Goal: Task Accomplishment & Management: Complete application form

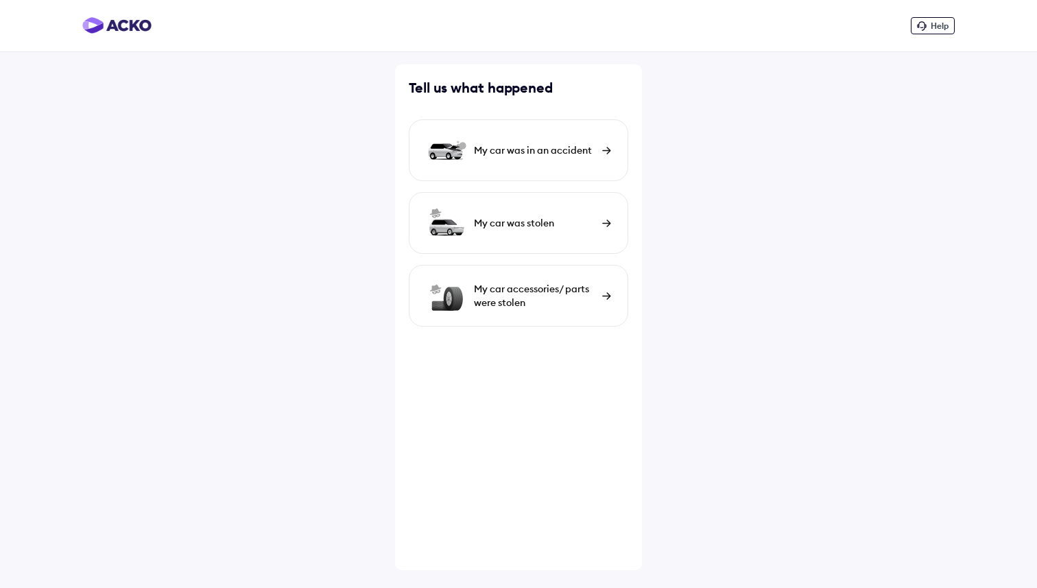
click at [522, 141] on div "My car was in an accident" at bounding box center [518, 150] width 219 height 62
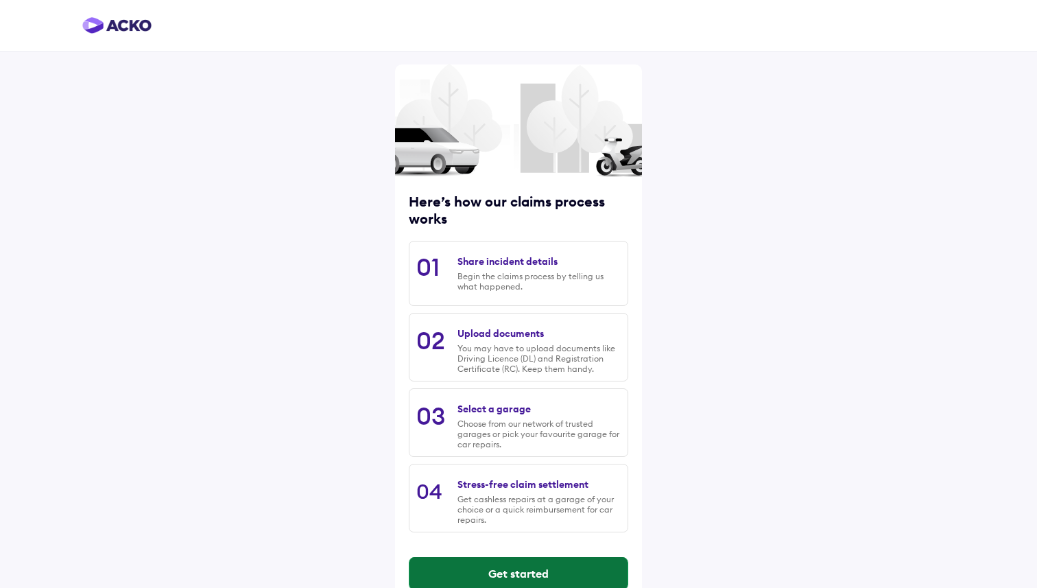
click at [536, 571] on button "Get started" at bounding box center [518, 573] width 218 height 33
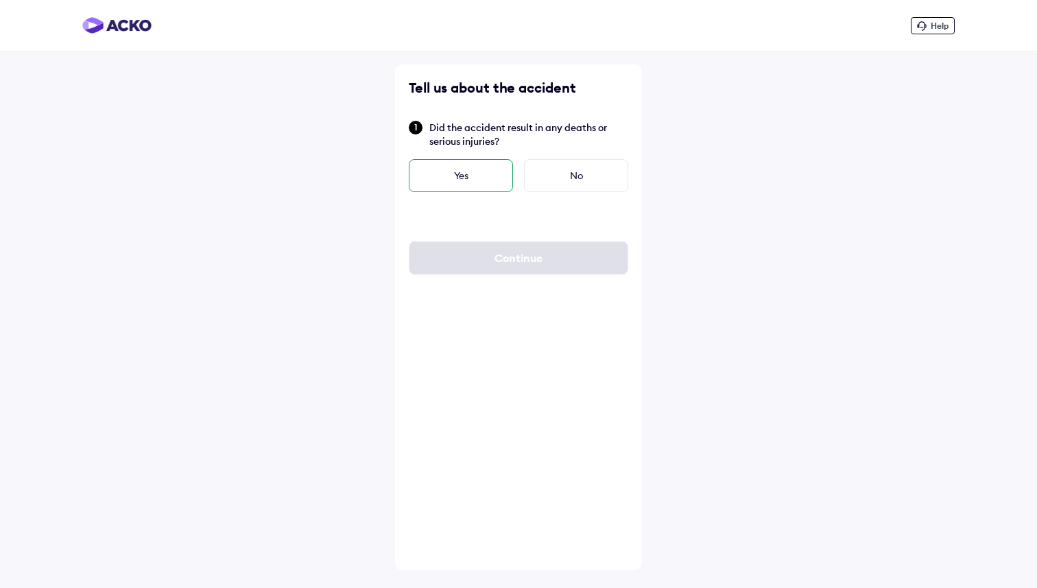
click at [483, 165] on div "Yes" at bounding box center [461, 175] width 104 height 33
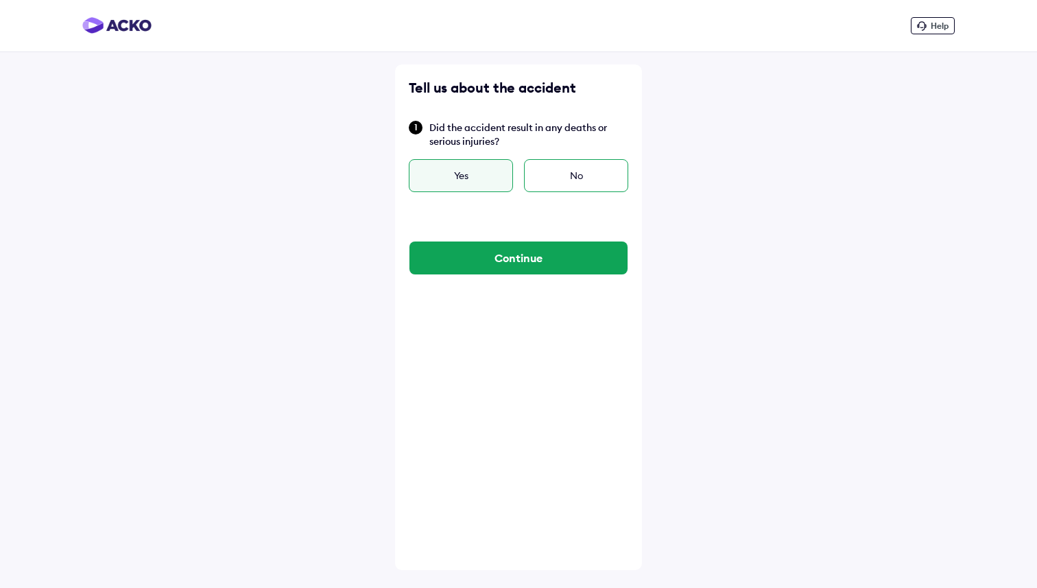
click at [580, 182] on div "No" at bounding box center [576, 175] width 104 height 33
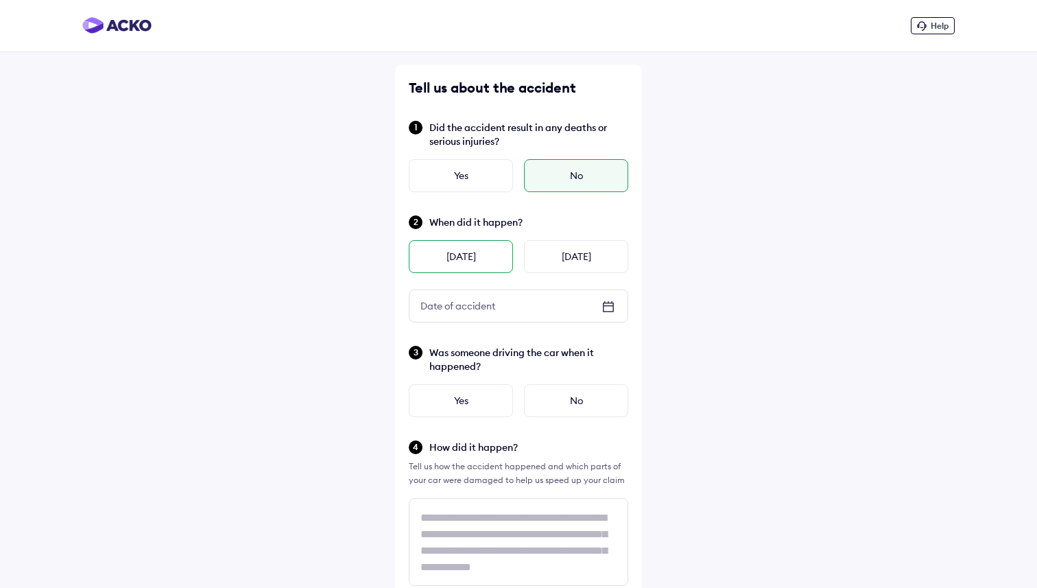
click at [500, 267] on div "[DATE]" at bounding box center [461, 256] width 104 height 33
click at [460, 399] on div "Yes" at bounding box center [461, 400] width 104 height 33
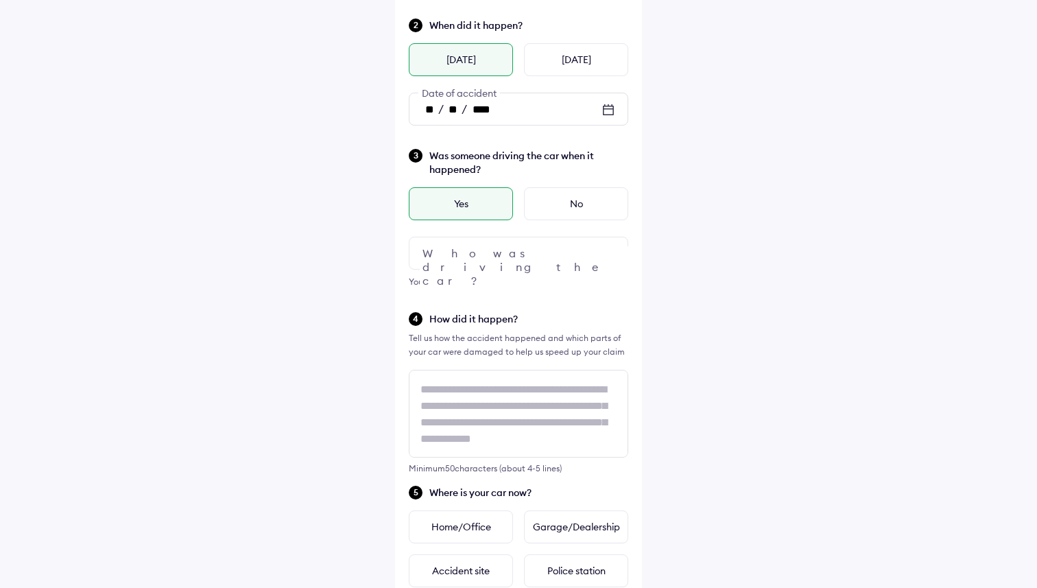
scroll to position [228, 0]
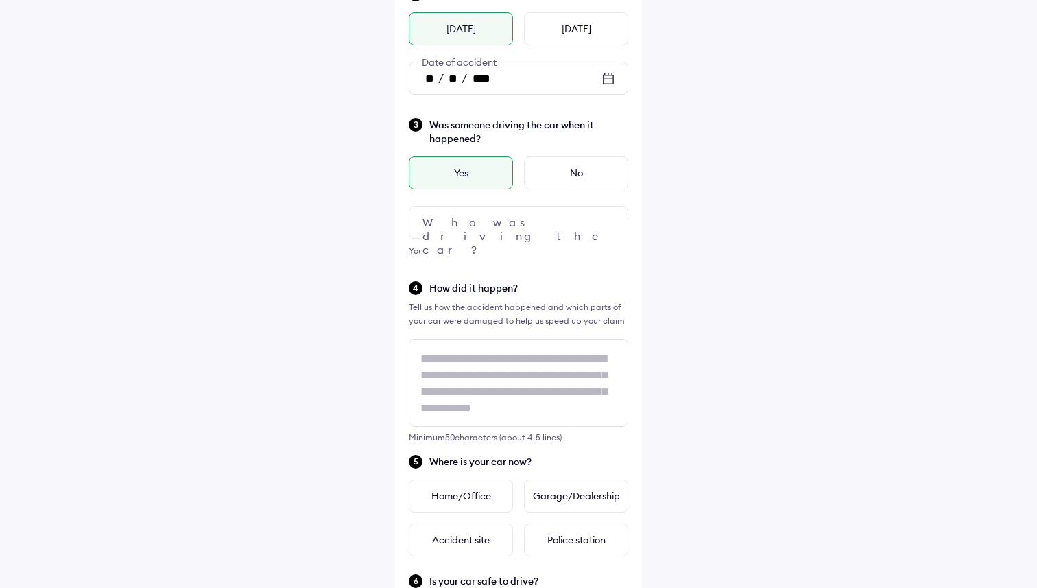
click at [516, 243] on div "Was someone driving the car when it happened? Yes No Who was driving the car? Y…" at bounding box center [518, 187] width 219 height 141
click at [545, 221] on div at bounding box center [518, 222] width 219 height 33
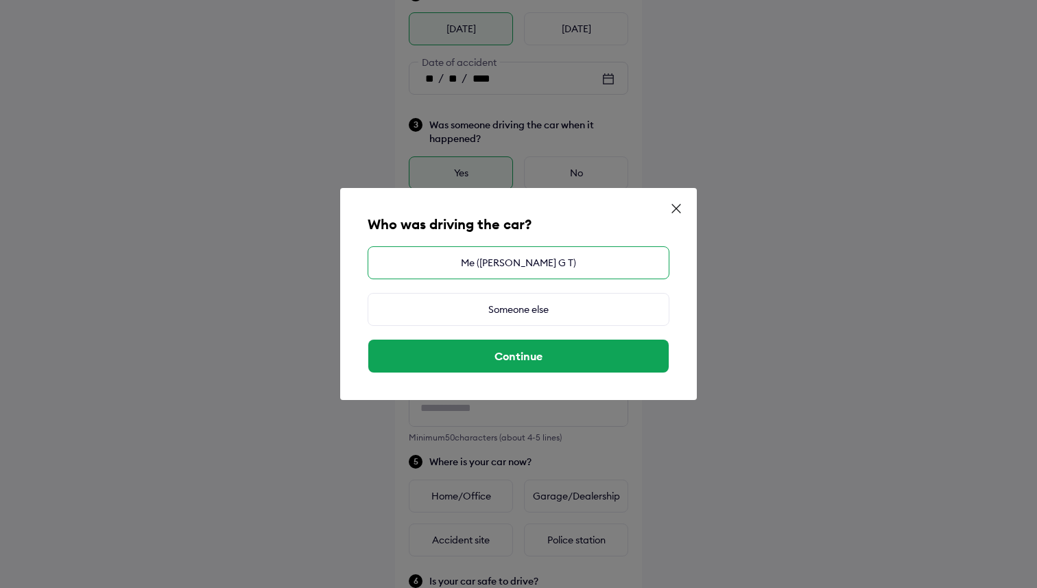
click at [516, 267] on div "Me ([PERSON_NAME] G T)" at bounding box center [519, 262] width 302 height 33
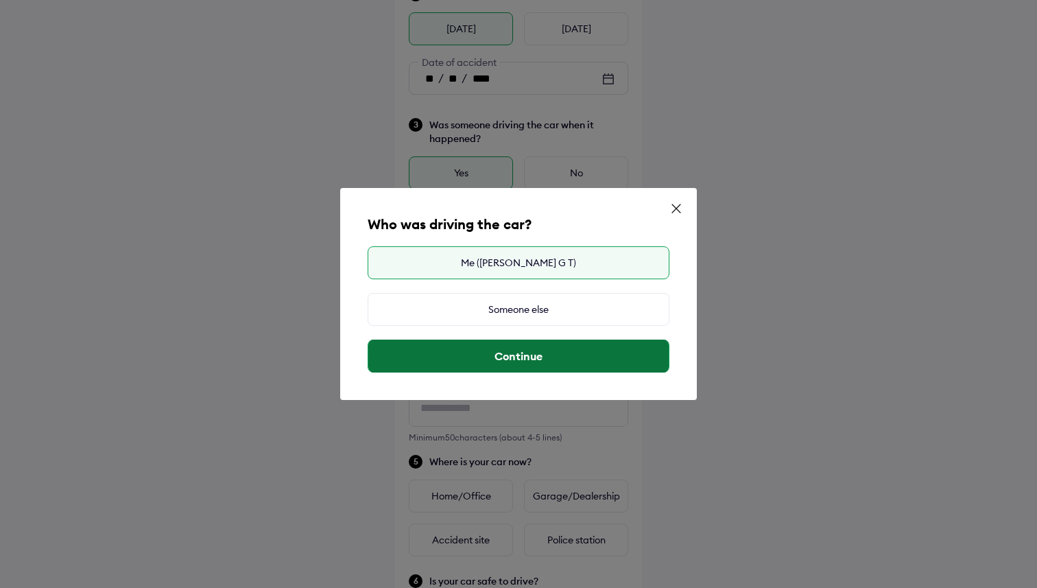
click at [551, 358] on button "Continue" at bounding box center [518, 355] width 300 height 33
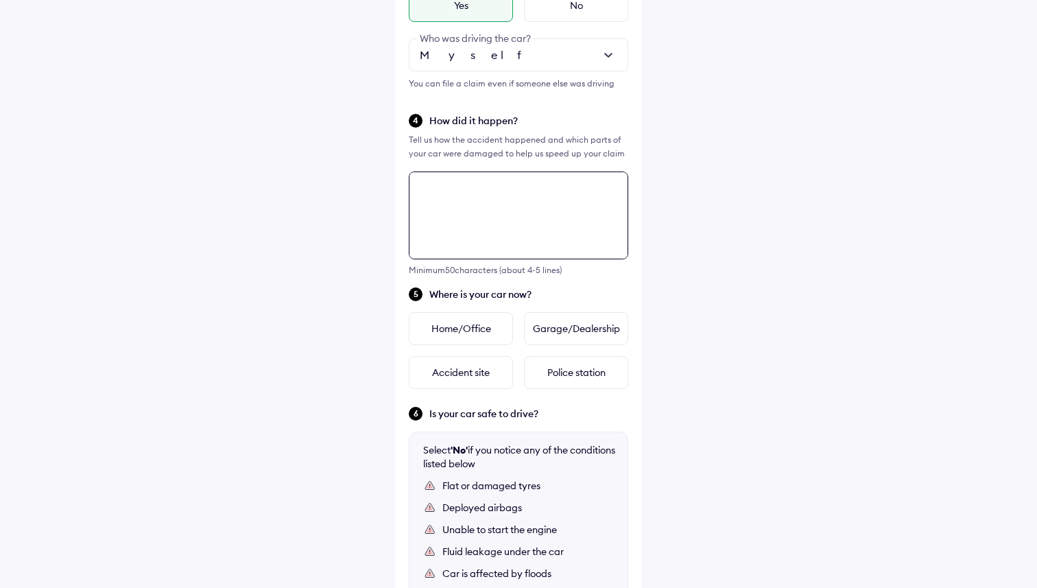
click at [527, 284] on div "Tell us about the accident Did the accident result in any deaths or serious inj…" at bounding box center [518, 225] width 247 height 1112
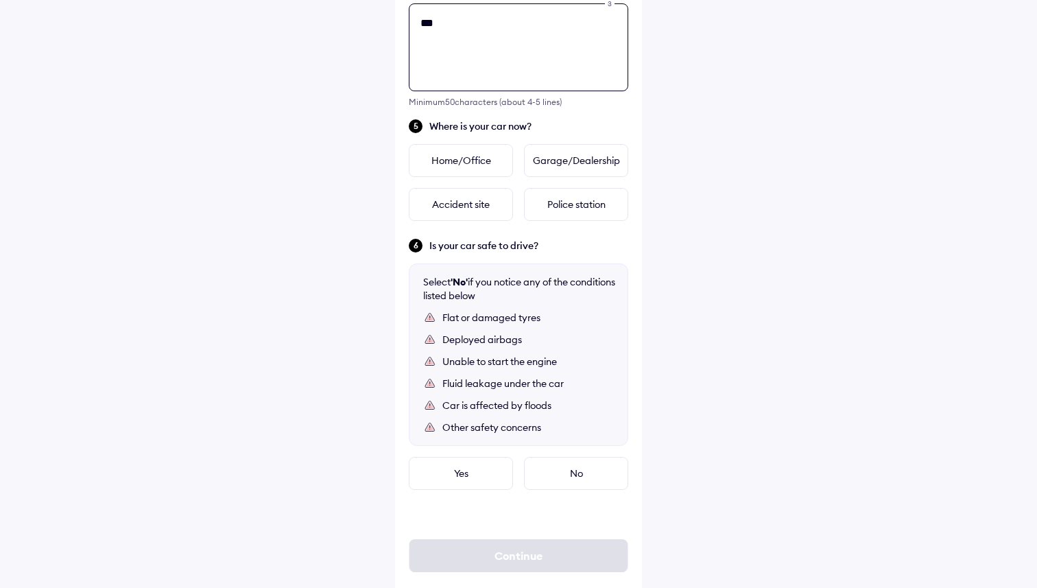
scroll to position [566, 0]
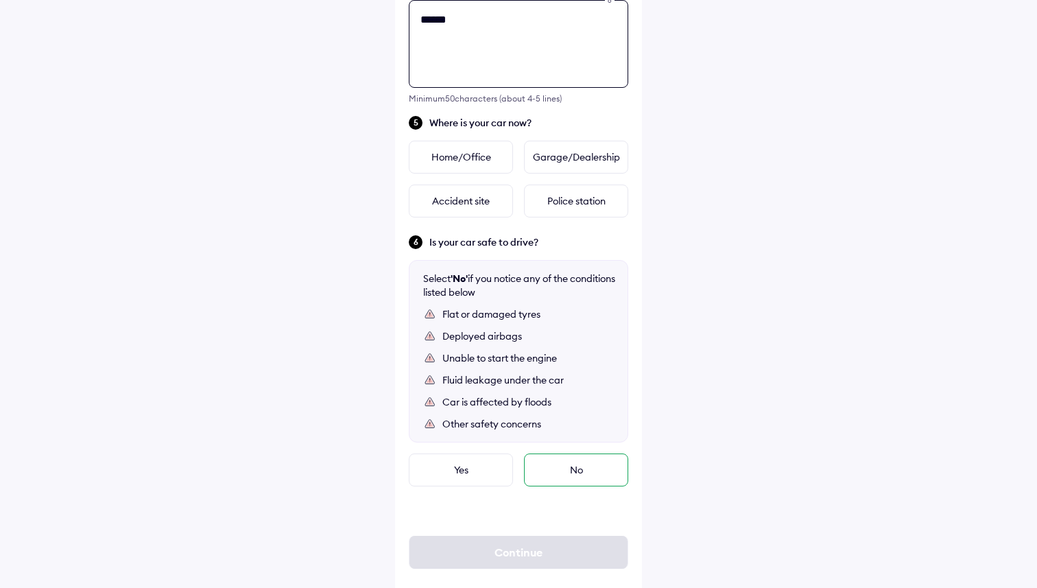
type textarea "******"
click at [556, 481] on div "No" at bounding box center [576, 469] width 104 height 33
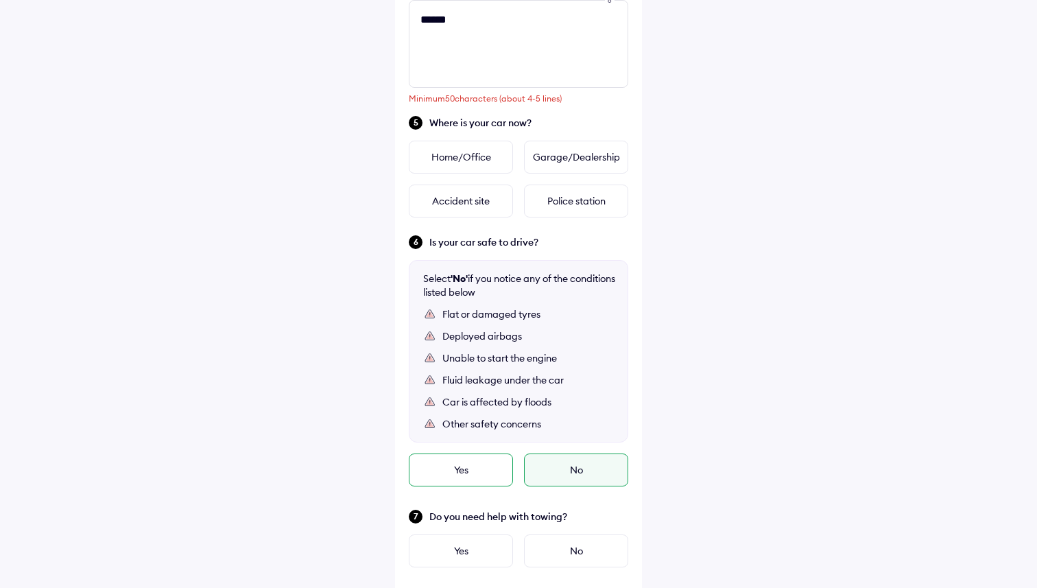
click at [505, 478] on div "Yes" at bounding box center [461, 469] width 104 height 33
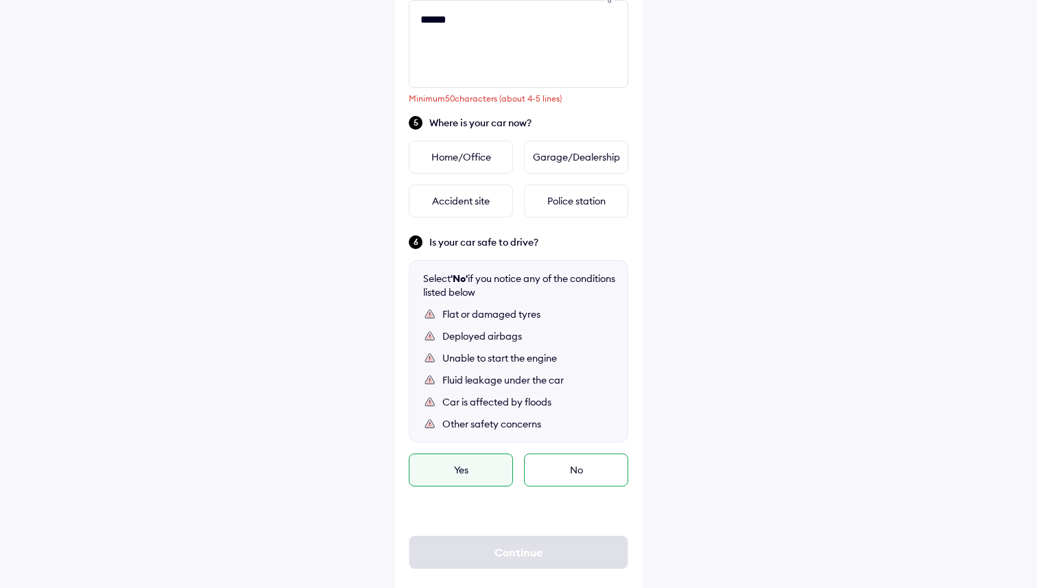
click at [594, 470] on div "No" at bounding box center [576, 469] width 104 height 33
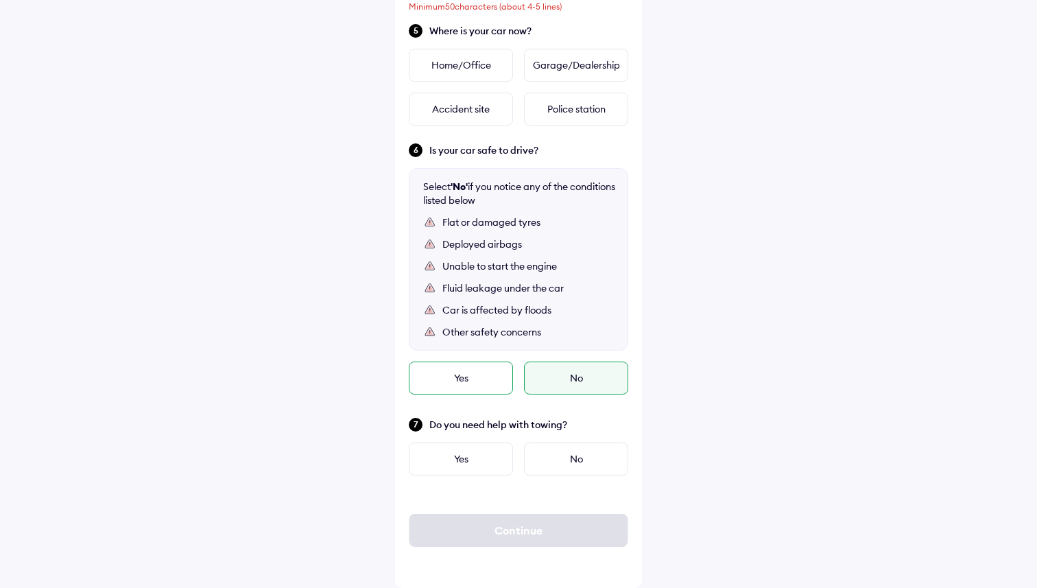
click at [472, 365] on div "Yes" at bounding box center [461, 377] width 104 height 33
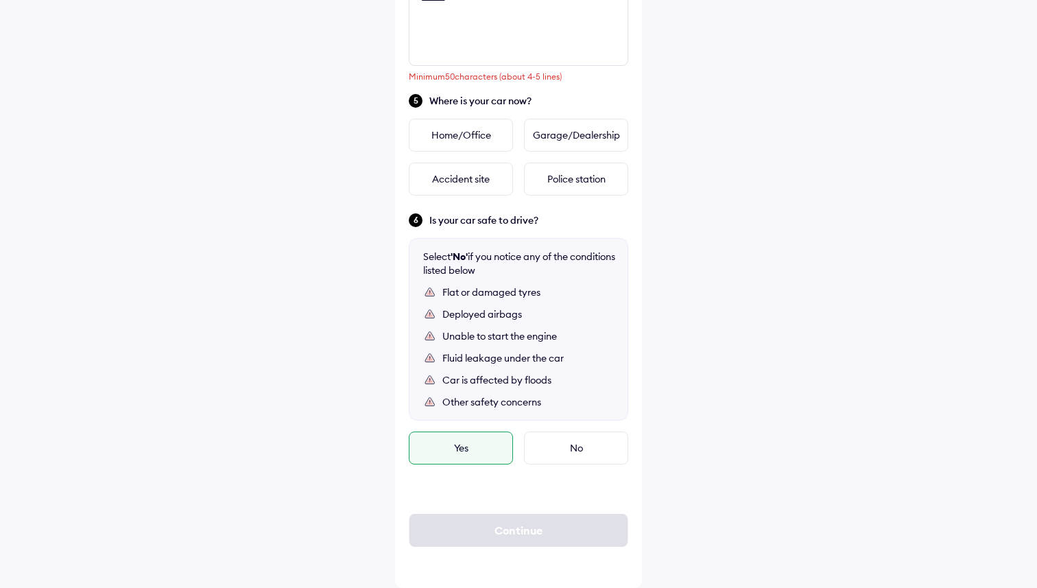
scroll to position [502, 0]
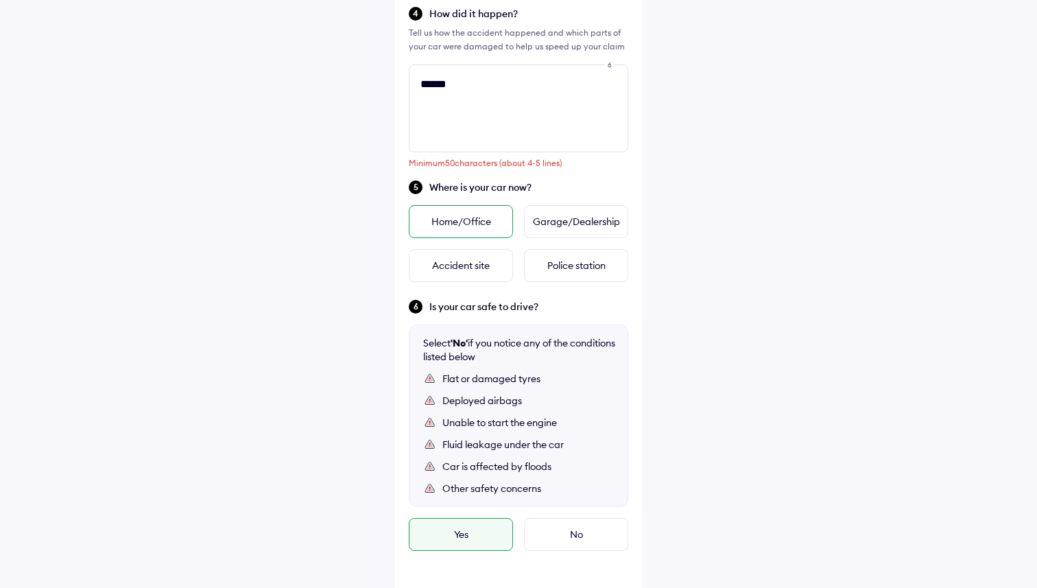
click at [472, 208] on div "Home/Office" at bounding box center [461, 221] width 104 height 33
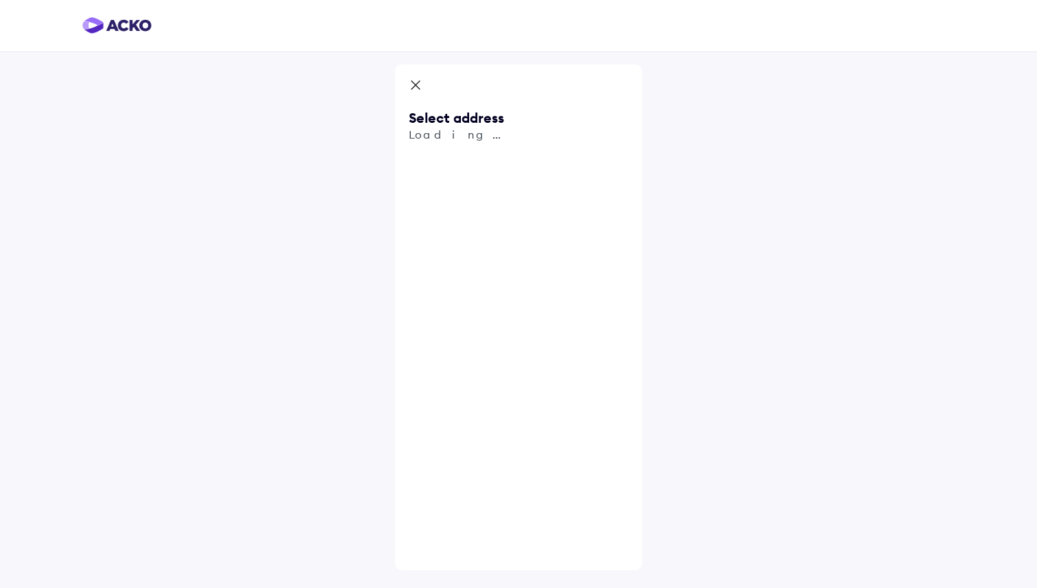
scroll to position [0, 0]
click at [413, 81] on icon at bounding box center [416, 86] width 14 height 16
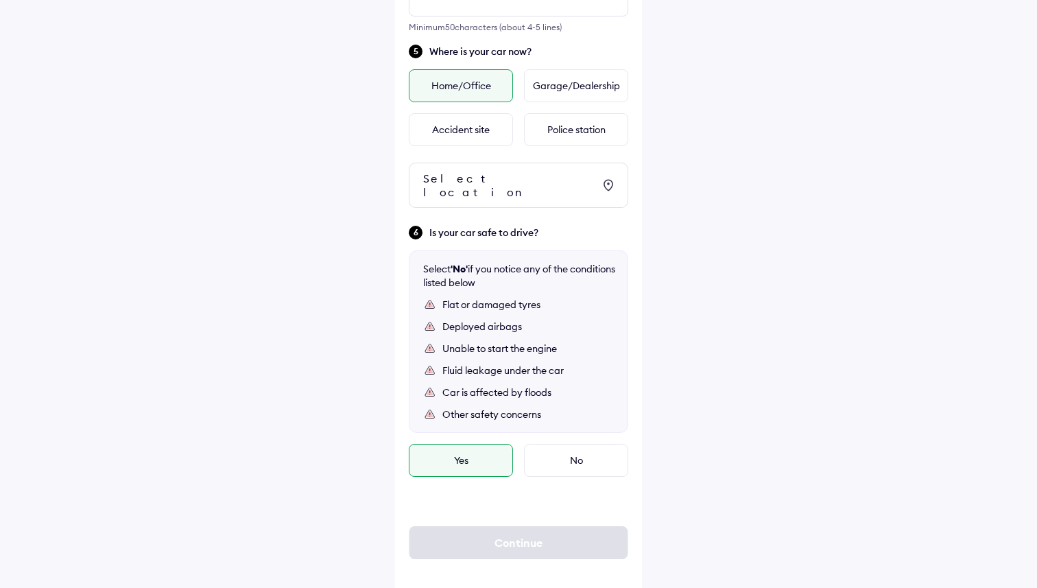
scroll to position [639, 0]
click at [601, 89] on div "Garage/Dealership" at bounding box center [576, 84] width 104 height 33
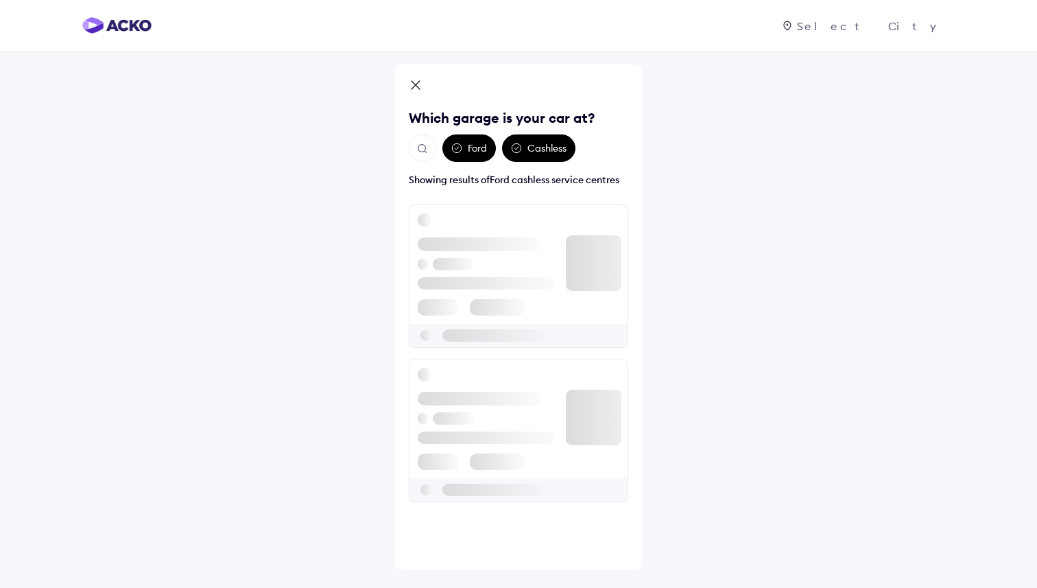
click at [472, 152] on div "Ford" at bounding box center [468, 147] width 53 height 27
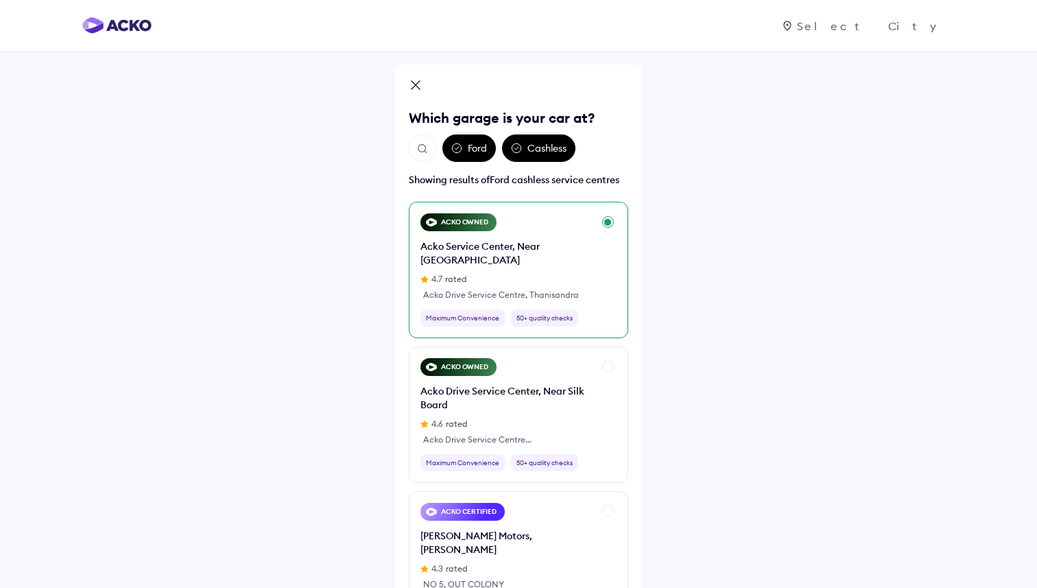
click at [518, 241] on div "Acko Service Center, Near [GEOGRAPHIC_DATA]" at bounding box center [506, 252] width 173 height 27
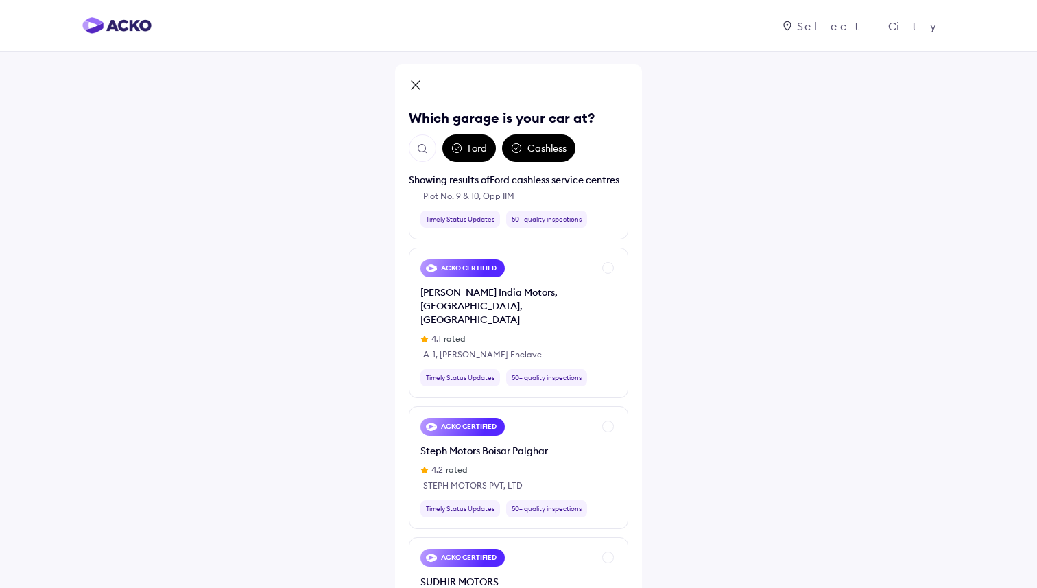
scroll to position [84, 0]
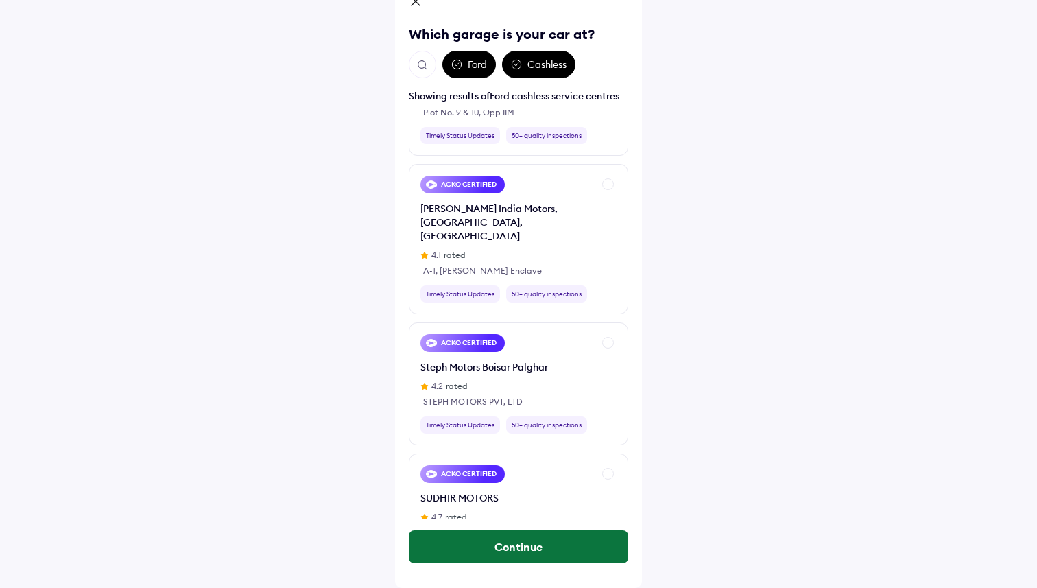
click at [518, 542] on button "Continue" at bounding box center [518, 546] width 219 height 33
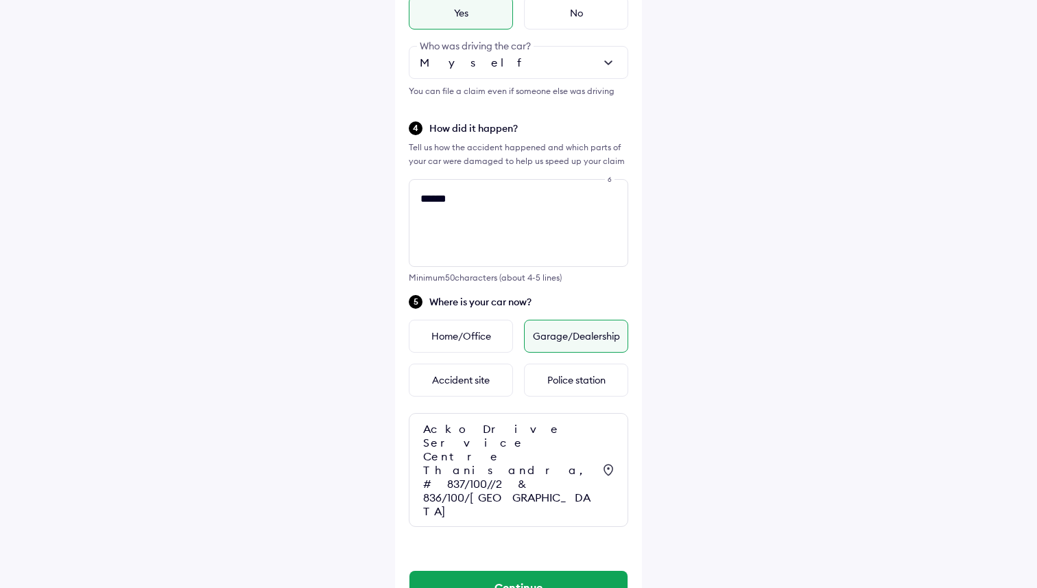
scroll to position [389, 0]
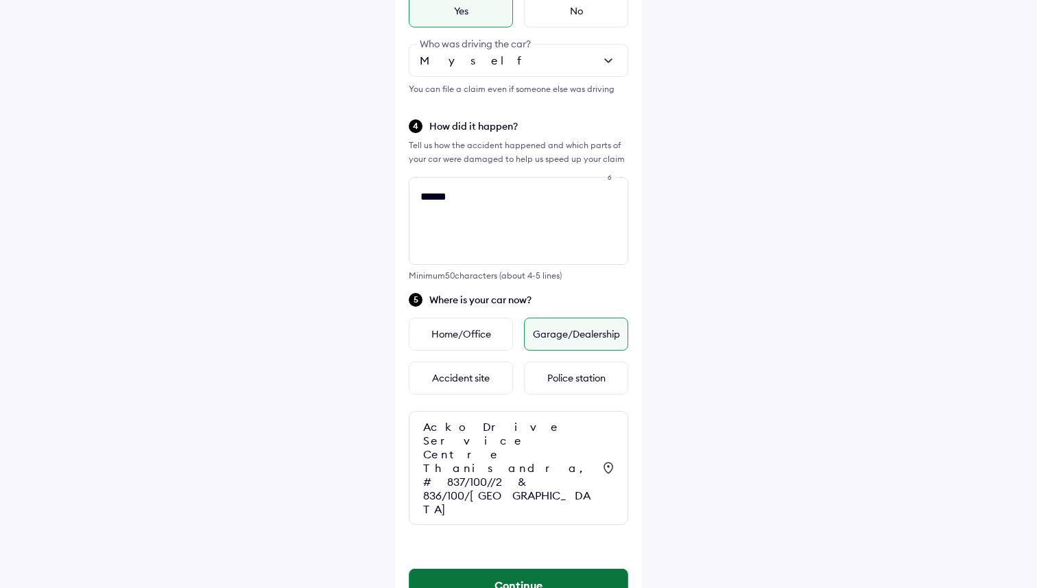
click at [531, 568] on button "Continue" at bounding box center [518, 584] width 218 height 33
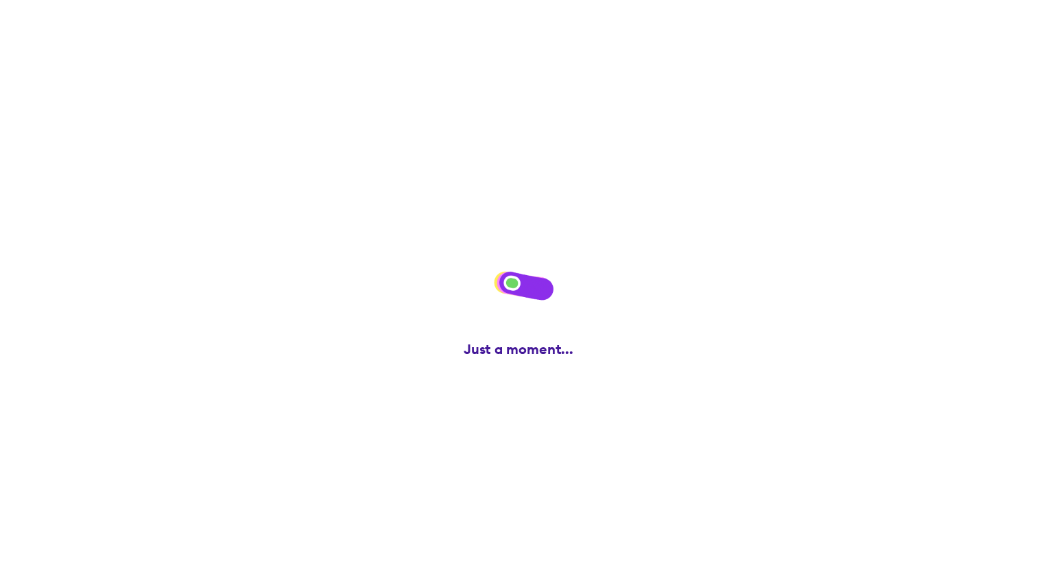
scroll to position [0, 0]
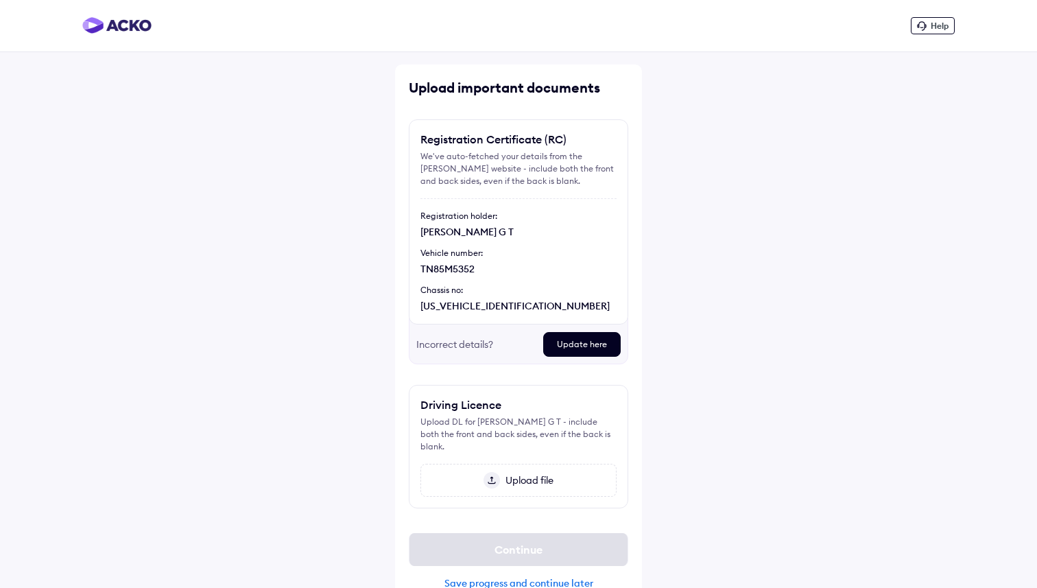
click at [500, 577] on div "Save progress and continue later" at bounding box center [518, 583] width 219 height 12
